Goal: Navigation & Orientation: Find specific page/section

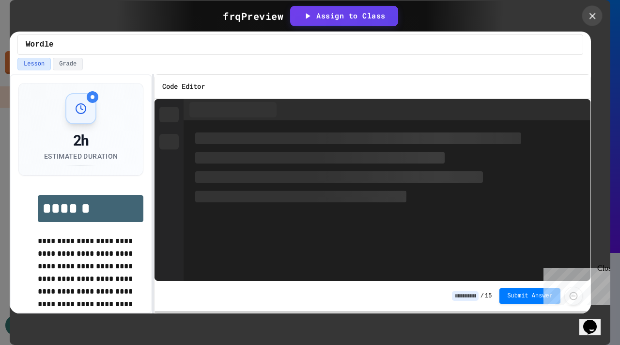
click at [593, 19] on icon at bounding box center [592, 16] width 11 height 11
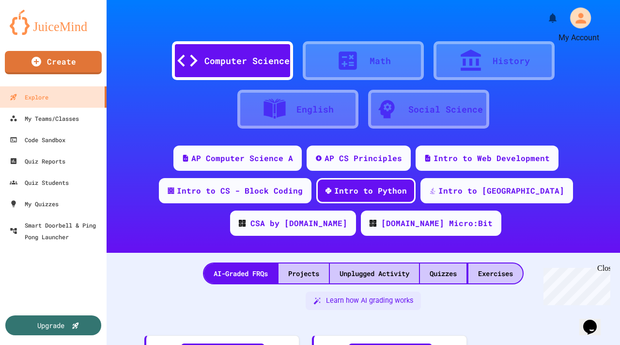
click at [581, 22] on icon "My Account" at bounding box center [581, 18] width 11 height 11
click at [434, 344] on div at bounding box center [310, 345] width 620 height 0
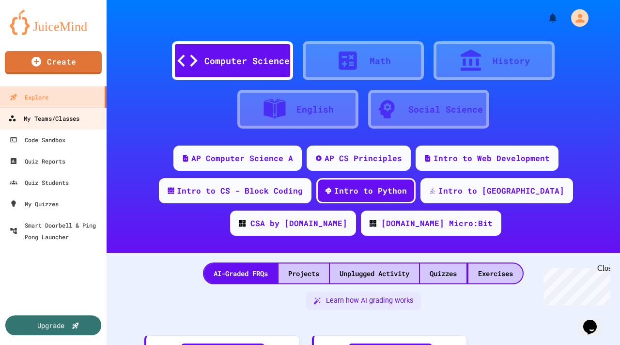
click at [58, 120] on div "My Teams/Classes" at bounding box center [43, 118] width 71 height 12
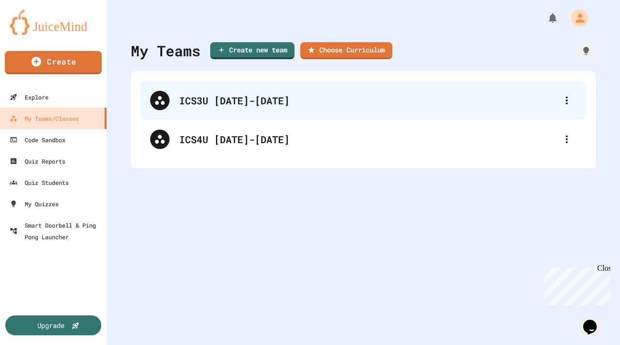
click at [215, 107] on div "ICS3U [DATE]-[DATE]" at bounding box center [368, 100] width 378 height 15
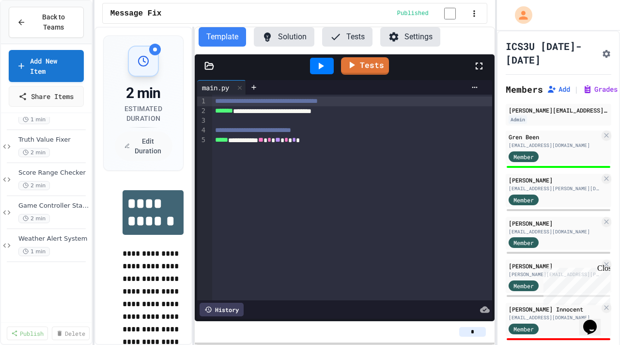
scroll to position [305, 0]
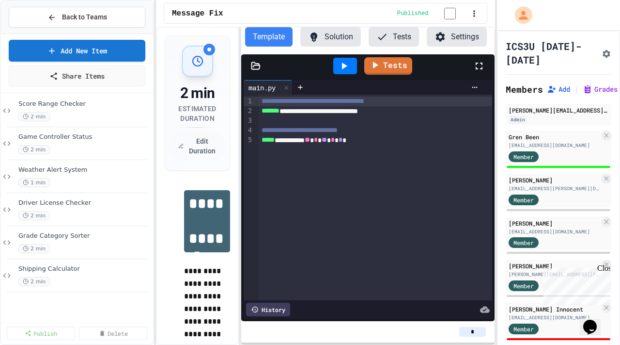
click at [157, 209] on div "**********" at bounding box center [310, 172] width 620 height 345
click at [65, 175] on div "Weather Alert System 1 min" at bounding box center [79, 176] width 123 height 21
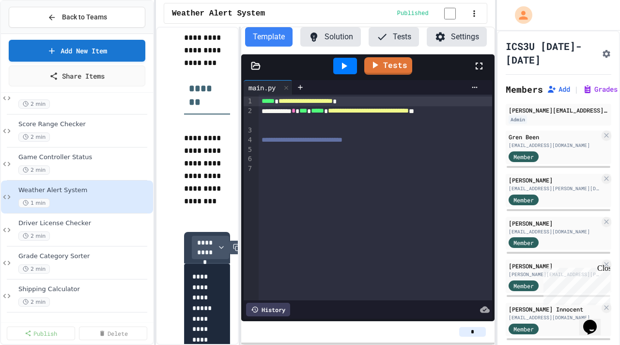
scroll to position [320, 0]
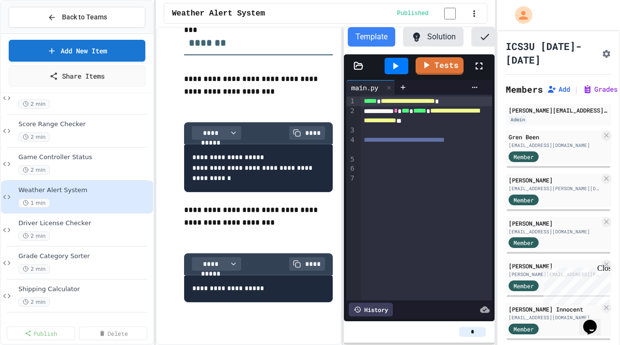
click at [344, 219] on div "**********" at bounding box center [325, 186] width 339 height 318
click at [71, 286] on span "Shipping Calculator" at bounding box center [79, 289] width 123 height 8
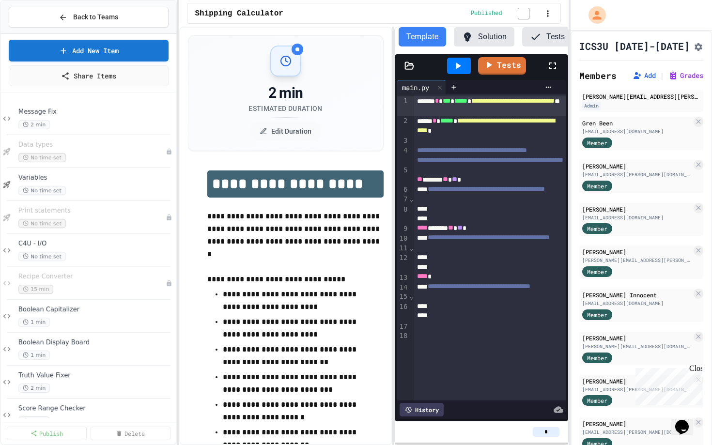
scroll to position [0, 10]
